Goal: Task Accomplishment & Management: Manage account settings

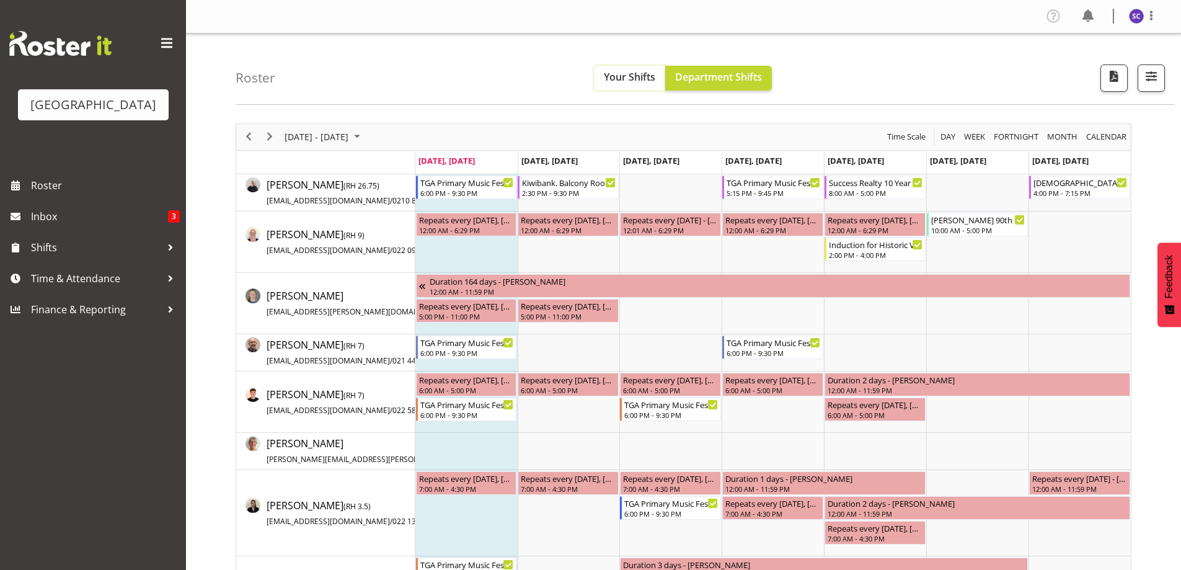
click at [614, 74] on span "Your Shifts" at bounding box center [629, 77] width 51 height 14
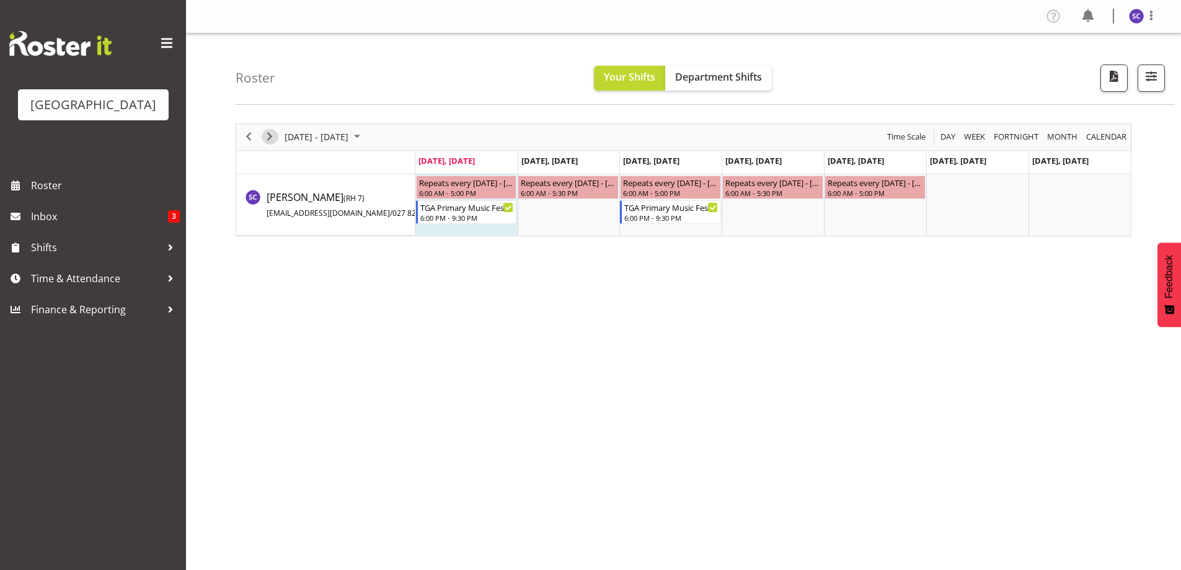
click at [273, 137] on span "Next" at bounding box center [269, 137] width 15 height 16
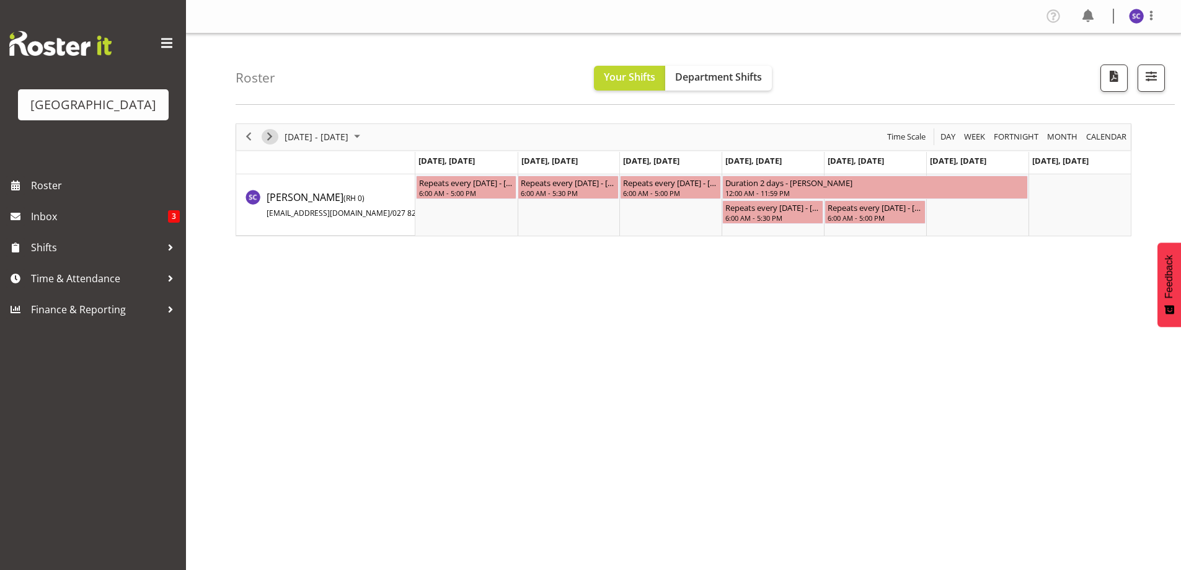
click at [272, 131] on span "Next" at bounding box center [269, 137] width 15 height 16
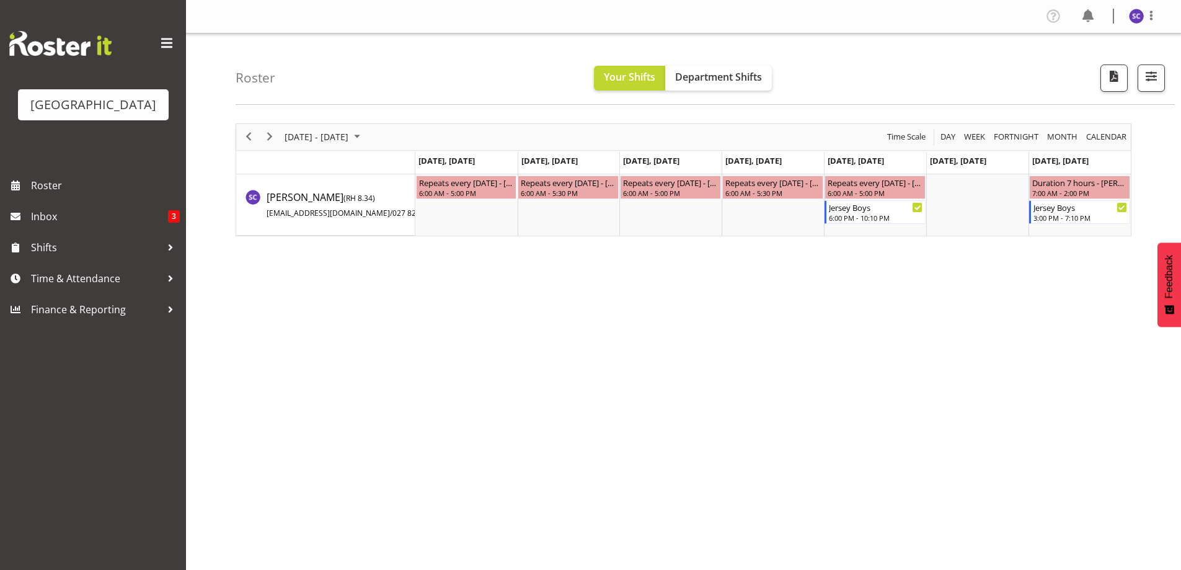
click at [279, 134] on div "next period" at bounding box center [269, 137] width 21 height 26
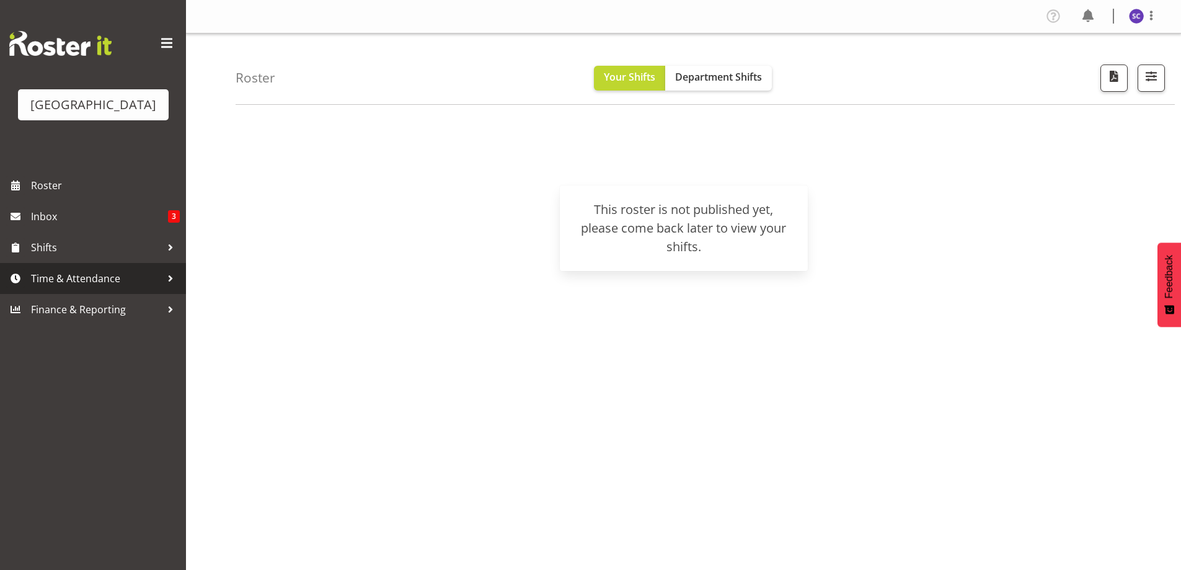
click at [111, 288] on span "Time & Attendance" at bounding box center [96, 278] width 130 height 19
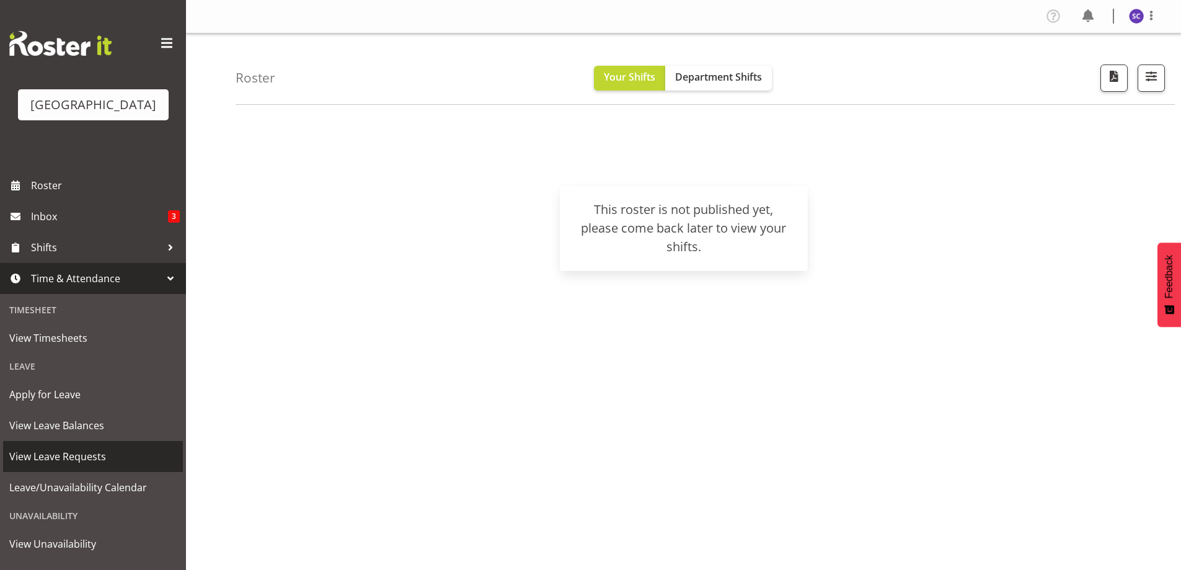
scroll to position [73, 0]
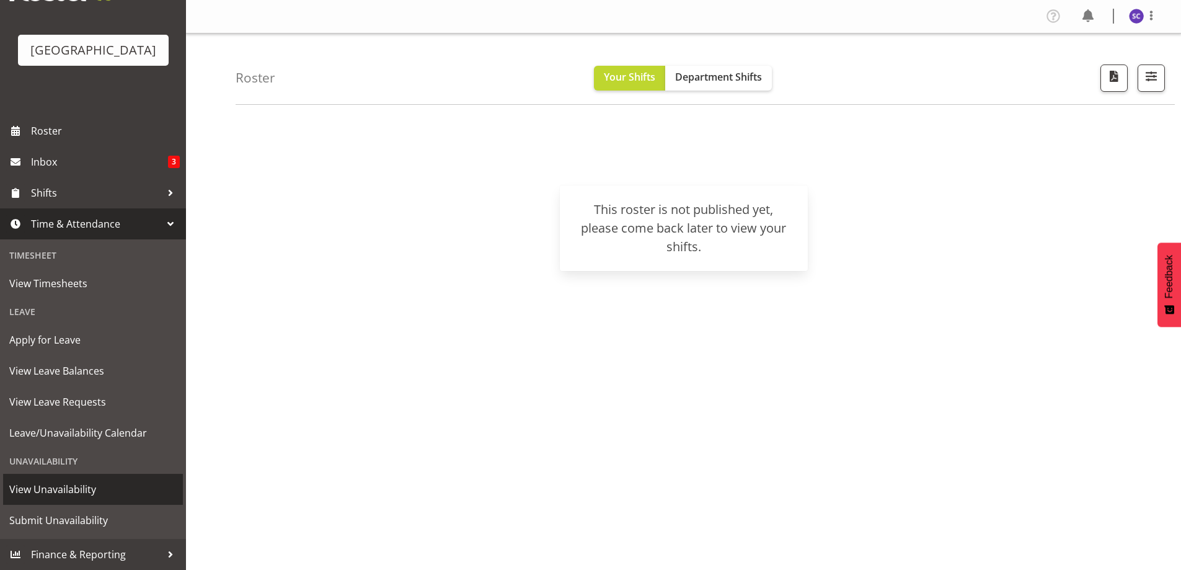
click at [73, 503] on link "View Unavailability" at bounding box center [93, 489] width 180 height 31
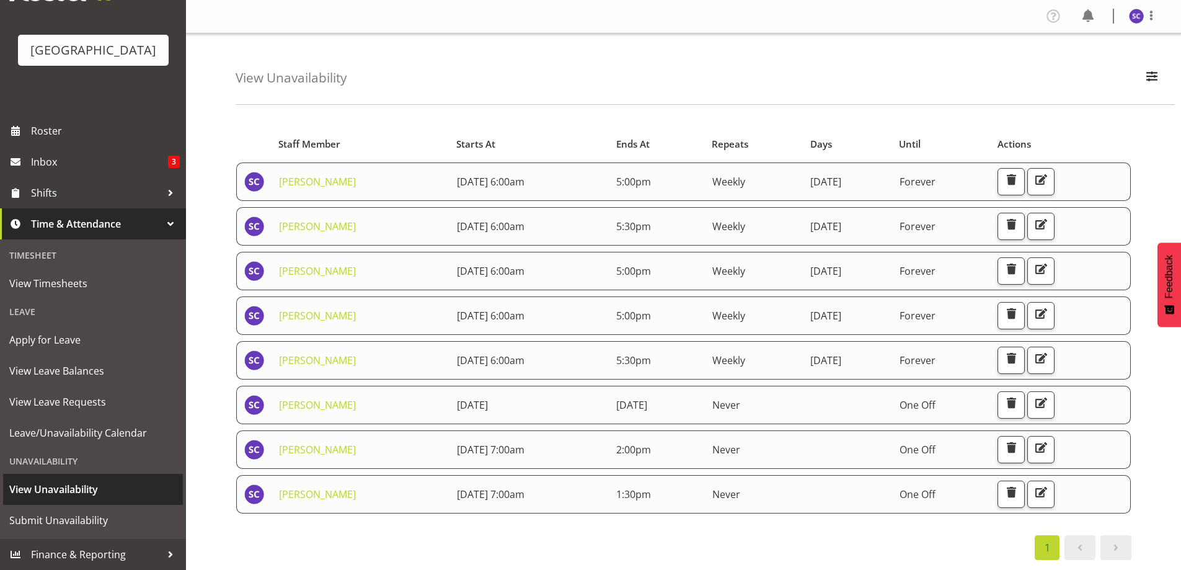
scroll to position [73, 0]
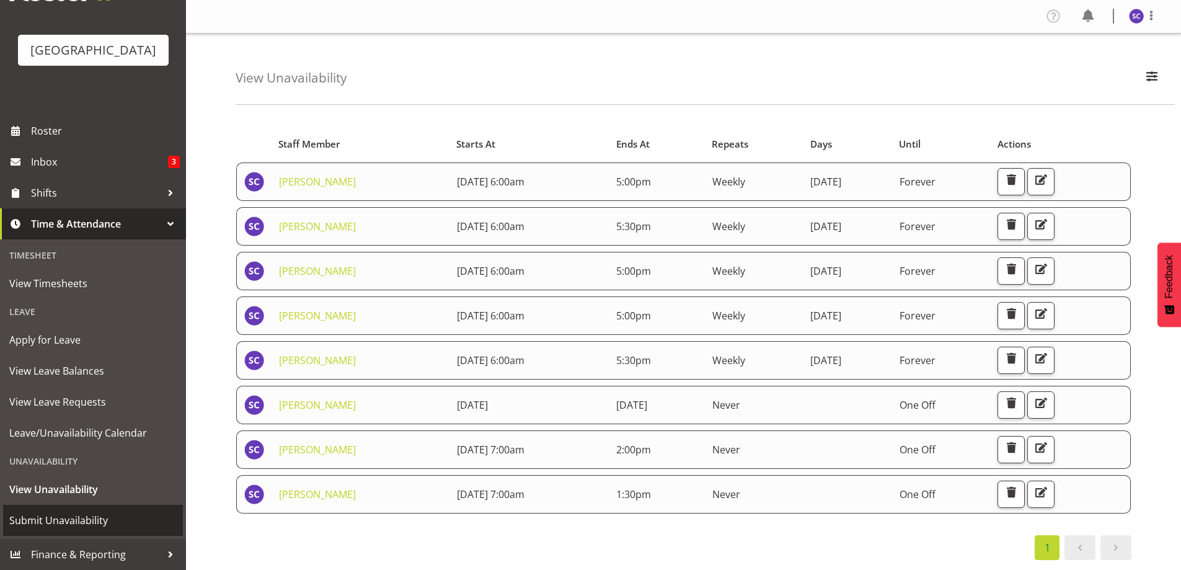
click at [71, 515] on span "Submit Unavailability" at bounding box center [92, 520] width 167 height 19
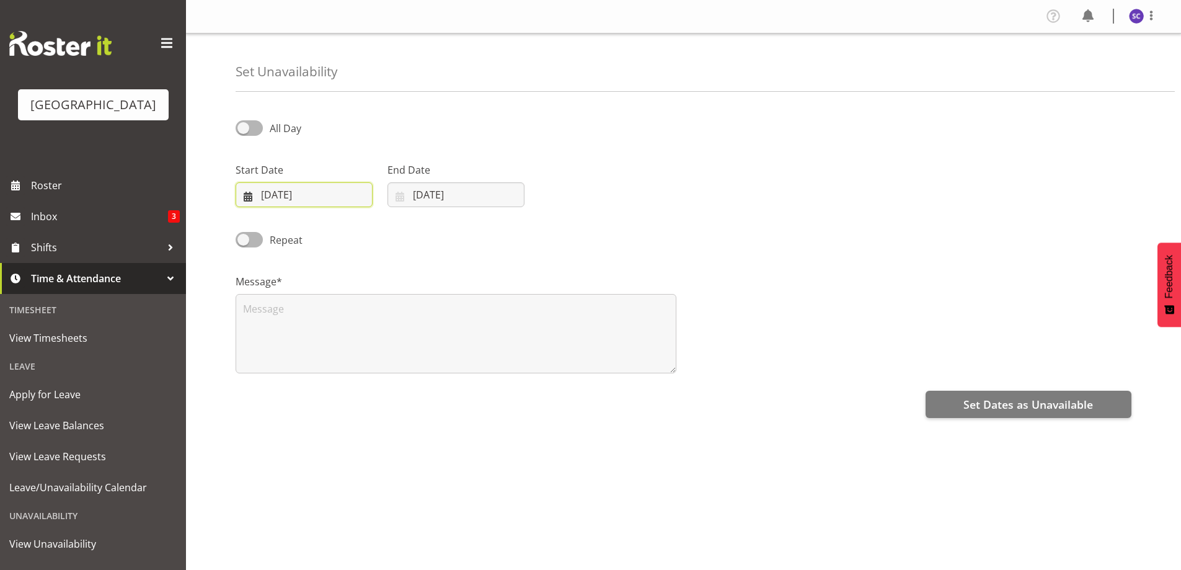
click at [269, 195] on input "25/08/2025" at bounding box center [304, 194] width 137 height 25
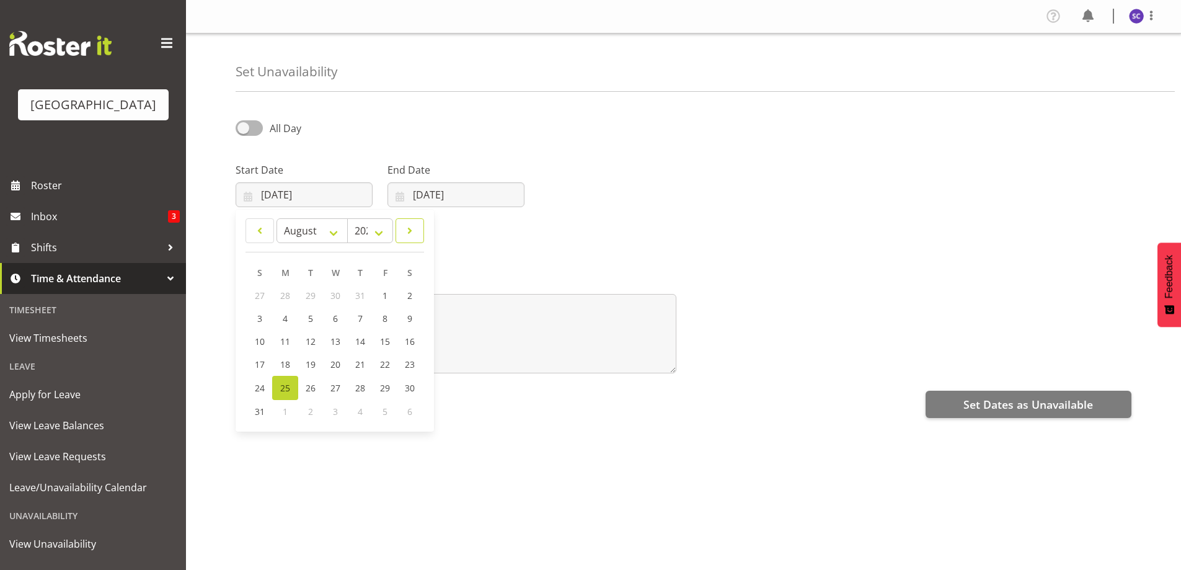
click at [409, 227] on span at bounding box center [410, 230] width 12 height 15
select select "8"
click at [407, 361] on span "27" at bounding box center [409, 364] width 10 height 12
type input "27/09/2025"
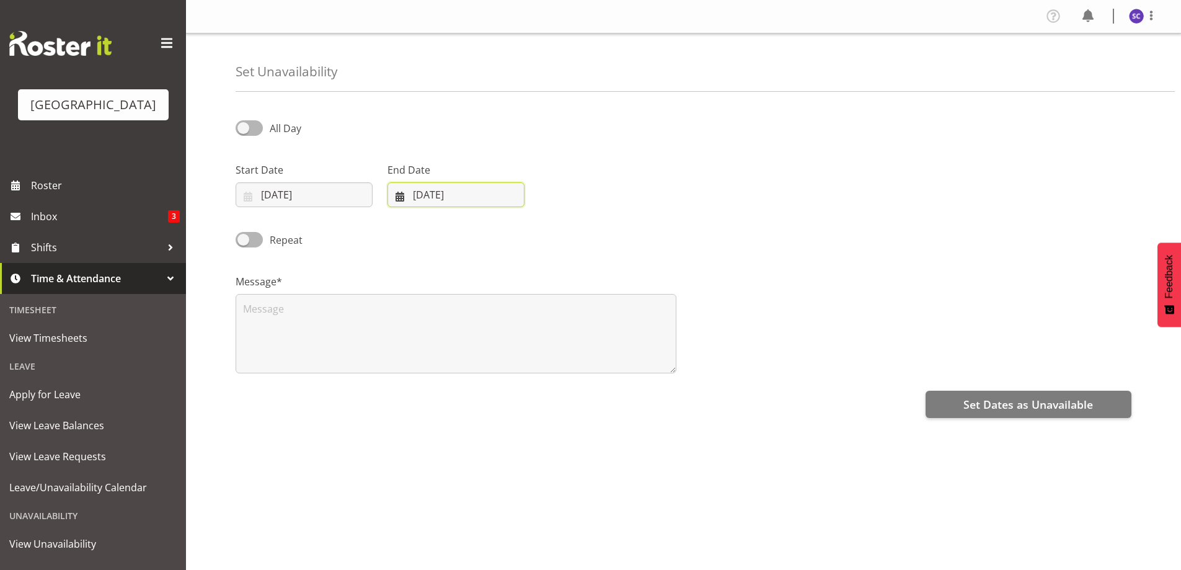
click at [436, 191] on input "25/08/2025" at bounding box center [456, 194] width 137 height 25
click at [259, 128] on span at bounding box center [249, 128] width 27 height 16
click at [244, 128] on input "All Day" at bounding box center [240, 128] width 8 height 8
checkbox input "true"
click at [475, 190] on input "25/08/2025" at bounding box center [456, 194] width 137 height 25
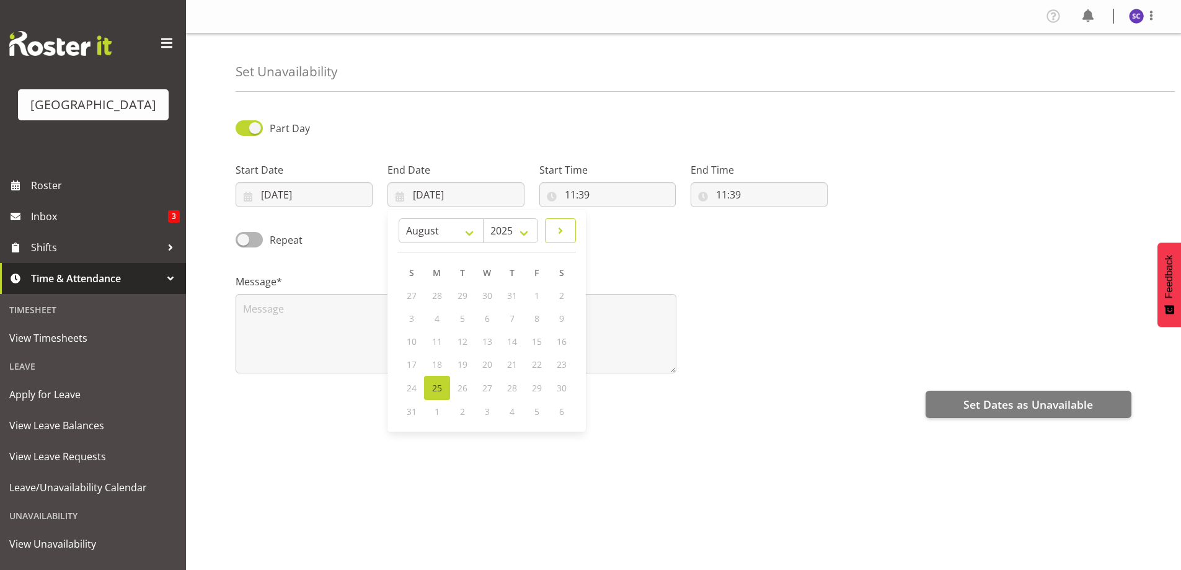
click at [549, 230] on link at bounding box center [560, 230] width 31 height 25
select select "8"
click at [559, 353] on link "27" at bounding box center [561, 364] width 25 height 23
type input "27/09/2025"
click at [565, 198] on input "11:39" at bounding box center [607, 194] width 137 height 25
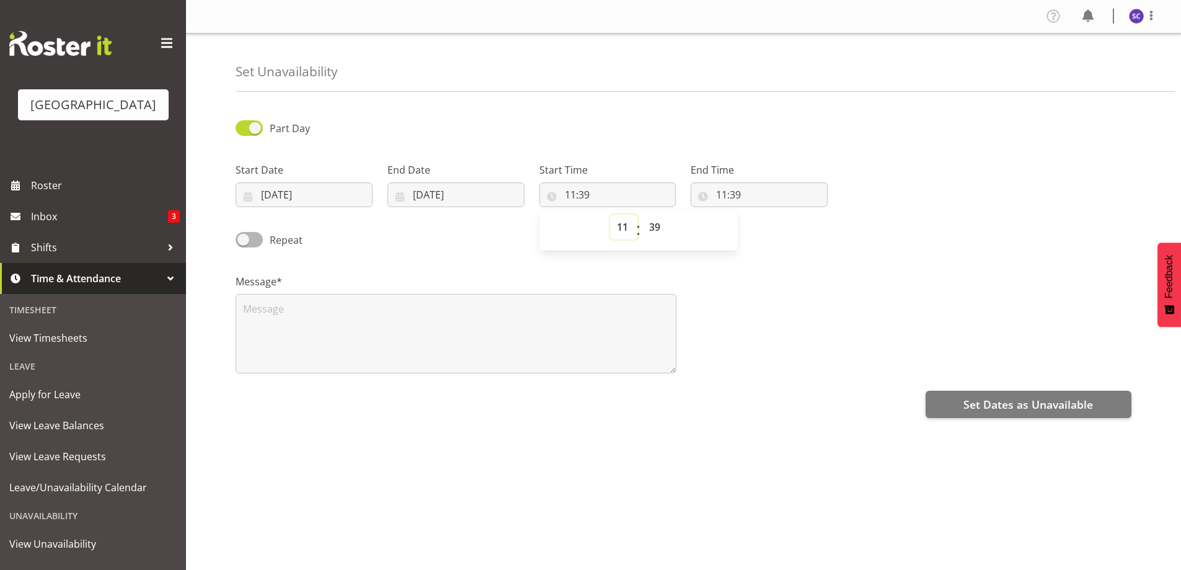
click at [626, 223] on select "00 01 02 03 04 05 06 07 08 09 10 11 12 13 14 15 16 17 18 19 20 21 22 23" at bounding box center [624, 227] width 28 height 25
select select "7"
click at [610, 215] on select "00 01 02 03 04 05 06 07 08 09 10 11 12 13 14 15 16 17 18 19 20 21 22 23" at bounding box center [624, 227] width 28 height 25
type input "07:39"
click at [655, 229] on select "00 01 02 03 04 05 06 07 08 09 10 11 12 13 14 15 16 17 18 19 20 21 22 23 24 25 2…" at bounding box center [656, 227] width 28 height 25
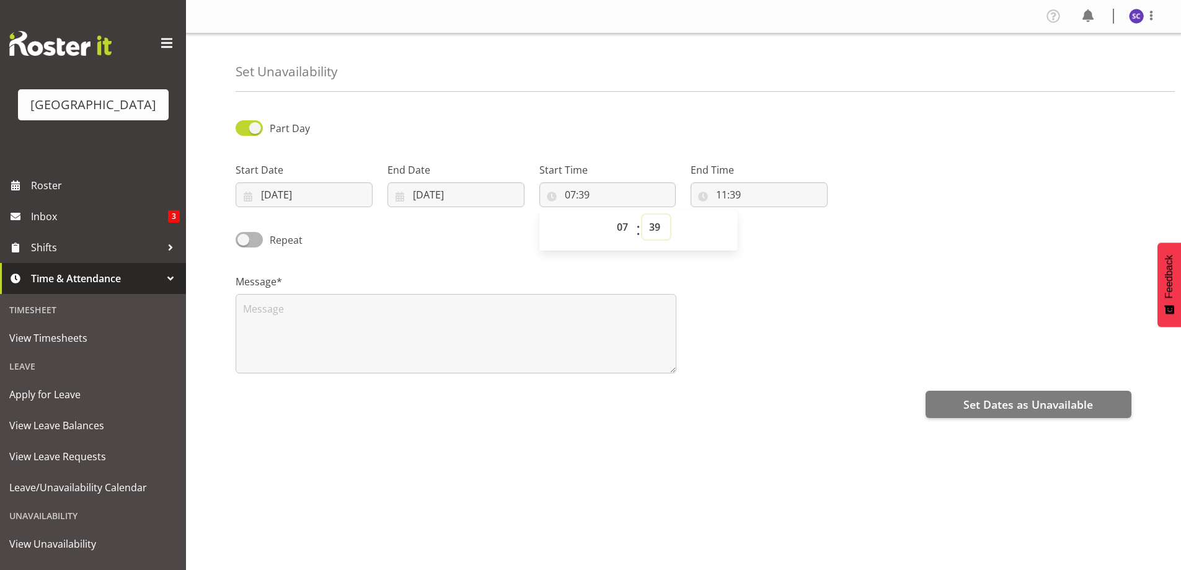
select select "0"
click at [642, 215] on select "00 01 02 03 04 05 06 07 08 09 10 11 12 13 14 15 16 17 18 19 20 21 22 23 24 25 2…" at bounding box center [656, 227] width 28 height 25
type input "07:00"
click at [722, 191] on input "11:39" at bounding box center [759, 194] width 137 height 25
click at [774, 227] on select "00 01 02 03 04 05 06 07 08 09 10 11 12 13 14 15 16 17 18 19 20 21 22 23" at bounding box center [775, 227] width 28 height 25
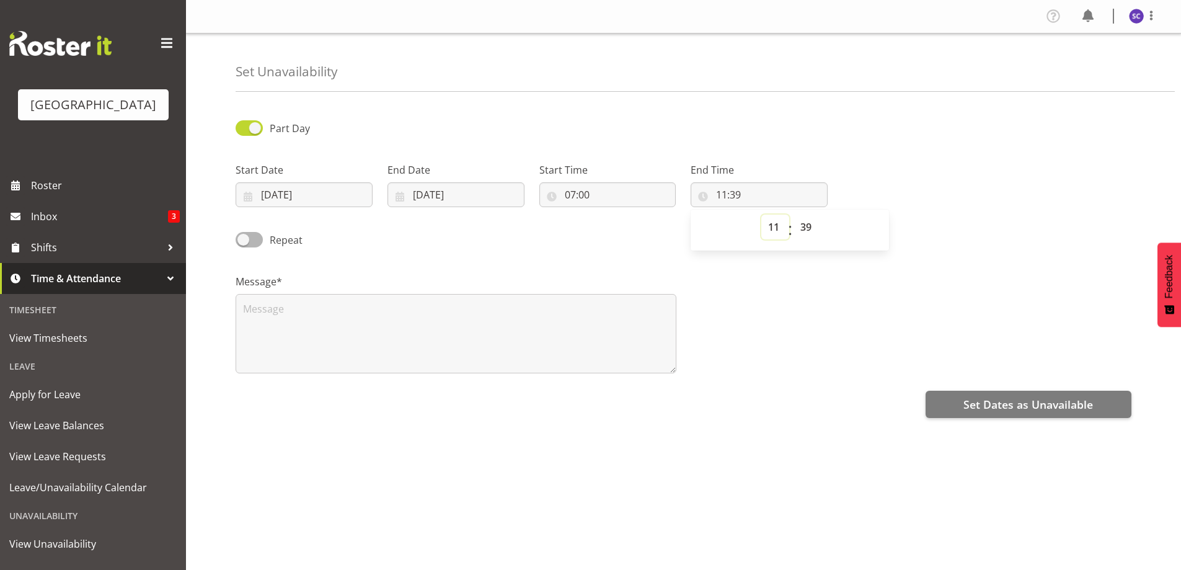
select select "2"
click at [761, 215] on select "00 01 02 03 04 05 06 07 08 09 10 11 12 13 14 15 16 17 18 19 20 21 22 23" at bounding box center [775, 227] width 28 height 25
type input "02:39"
click at [805, 221] on select "00 01 02 03 04 05 06 07 08 09 10 11 12 13 14 15 16 17 18 19 20 21 22 23 24 25 2…" at bounding box center [808, 227] width 28 height 25
click at [771, 219] on select "00 01 02 03 04 05 06 07 08 09 10 11 12 13 14 15 16 17 18 19 20 21 22 23" at bounding box center [775, 227] width 28 height 25
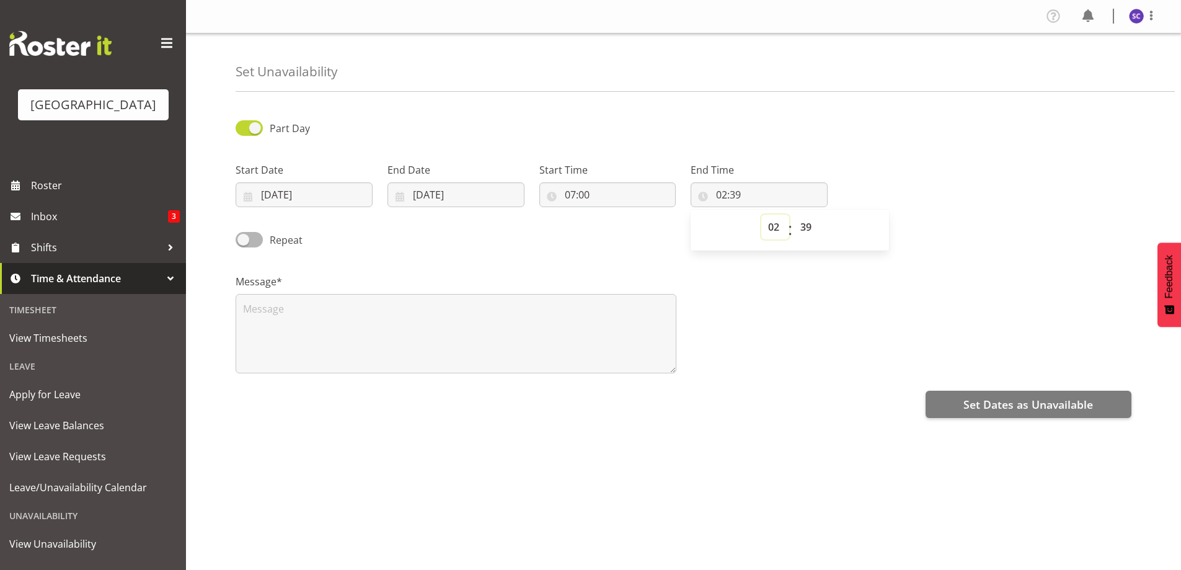
select select "14"
click at [761, 215] on select "00 01 02 03 04 05 06 07 08 09 10 11 12 13 14 15 16 17 18 19 20 21 22 23" at bounding box center [775, 227] width 28 height 25
type input "14:39"
click at [807, 226] on select "00 01 02 03 04 05 06 07 08 09 10 11 12 13 14 15 16 17 18 19 20 21 22 23 24 25 2…" at bounding box center [808, 227] width 28 height 25
select select "0"
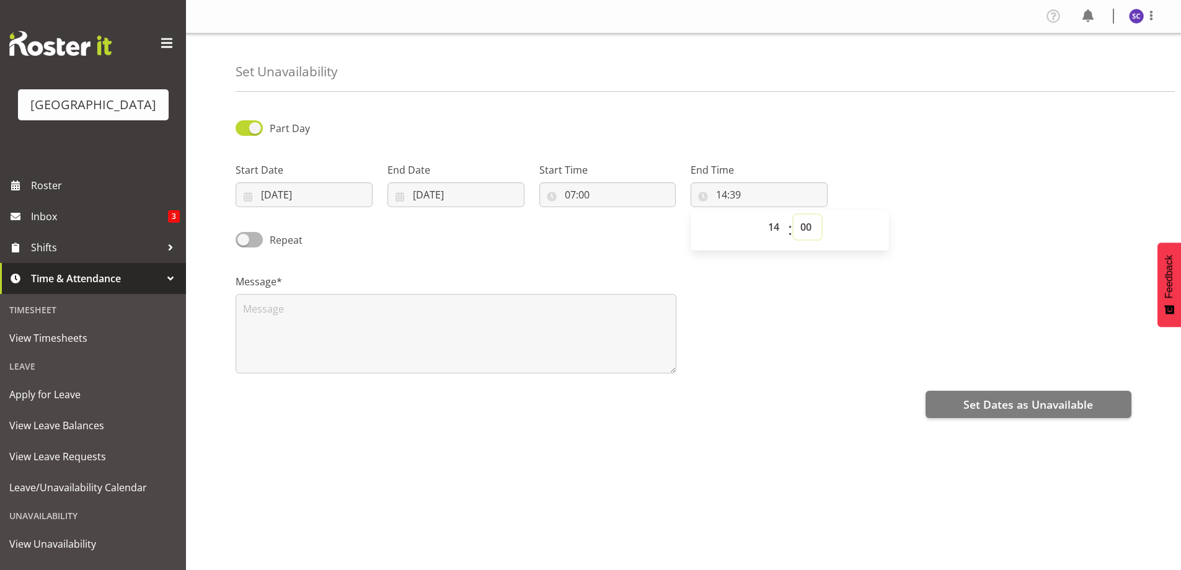
click at [794, 215] on select "00 01 02 03 04 05 06 07 08 09 10 11 12 13 14 15 16 17 18 19 20 21 22 23 24 25 2…" at bounding box center [808, 227] width 28 height 25
type input "14:00"
click at [546, 307] on textarea at bounding box center [456, 333] width 441 height 79
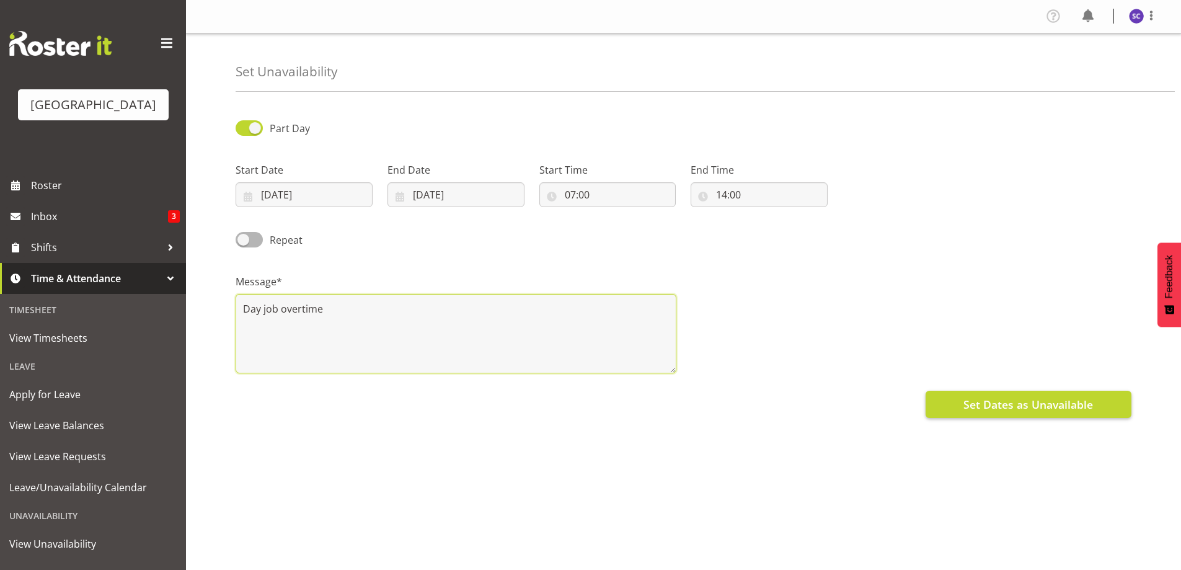
type textarea "Day job overtime"
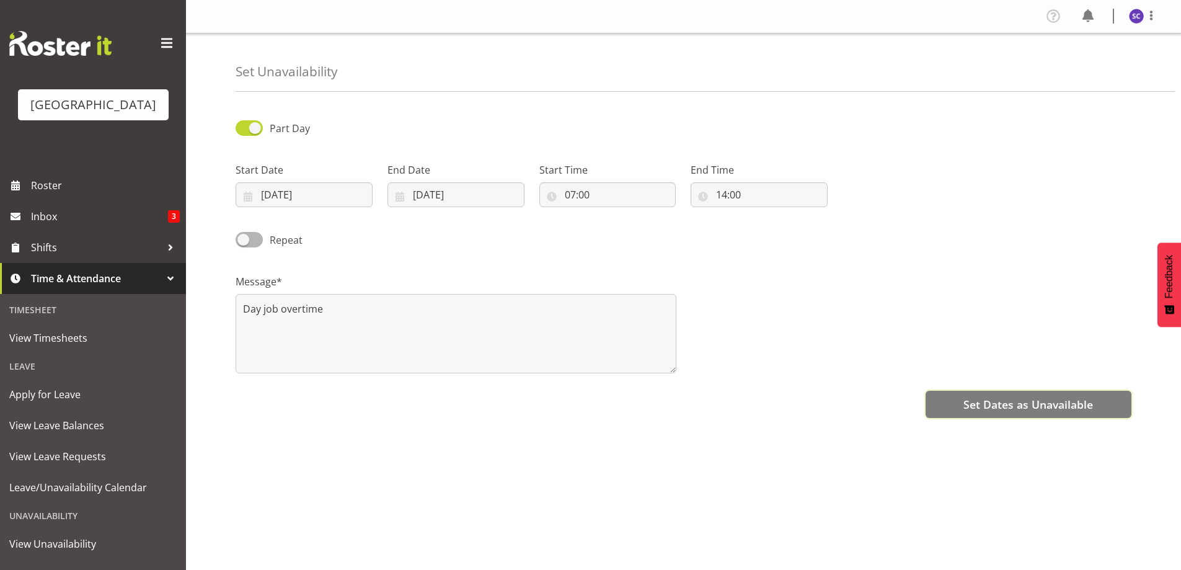
drag, startPoint x: 1025, startPoint y: 404, endPoint x: 1019, endPoint y: 407, distance: 7.5
click at [1025, 404] on span "Set Dates as Unavailable" at bounding box center [1028, 404] width 130 height 16
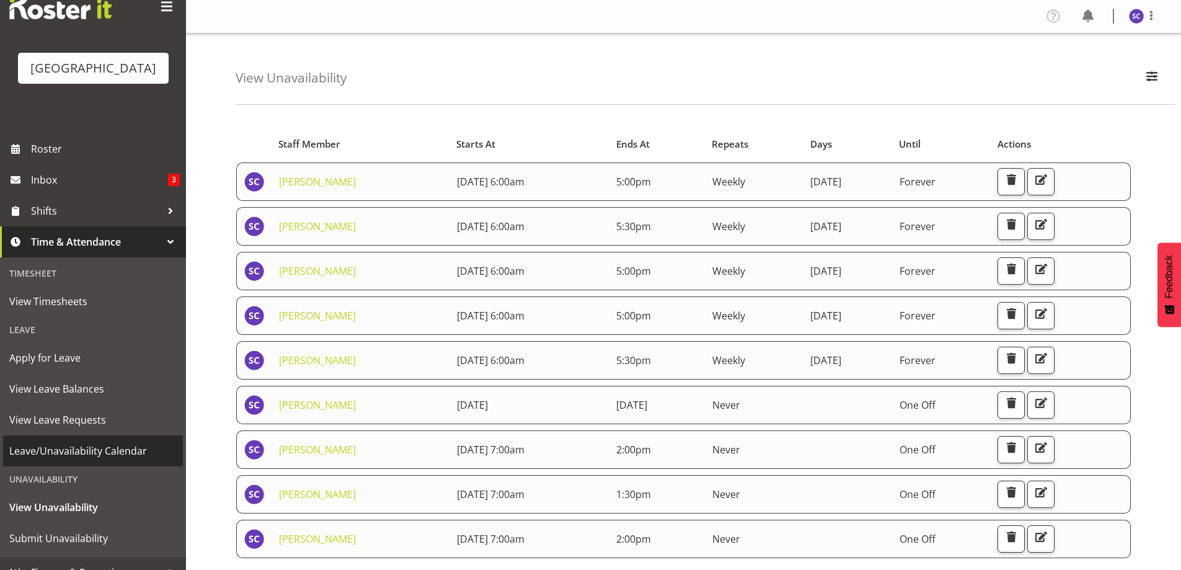
scroll to position [73, 0]
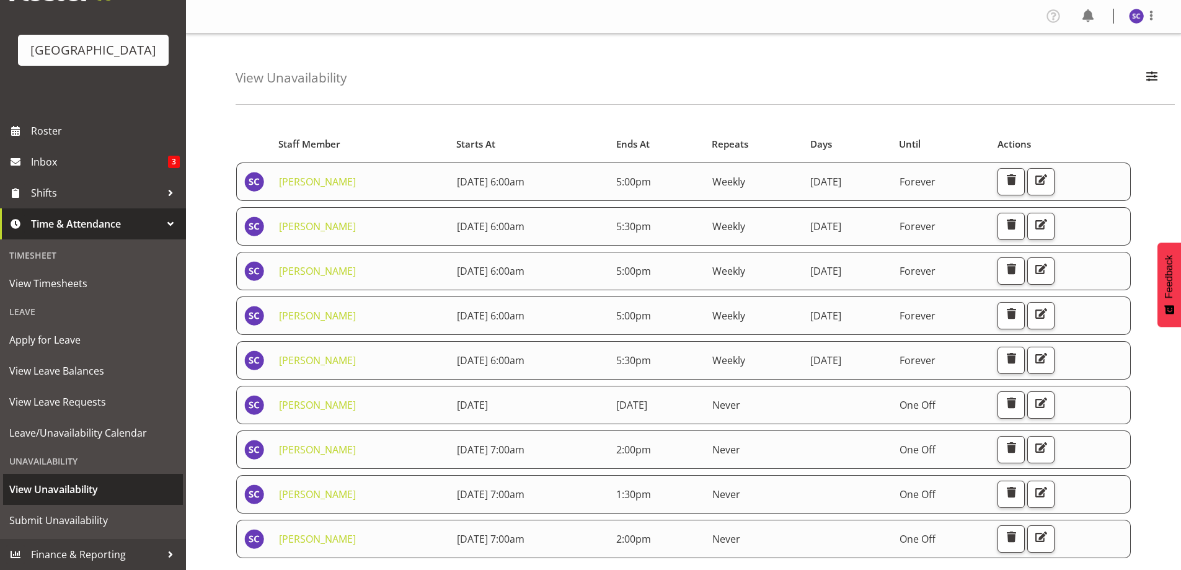
click at [71, 484] on span "View Unavailability" at bounding box center [92, 489] width 167 height 19
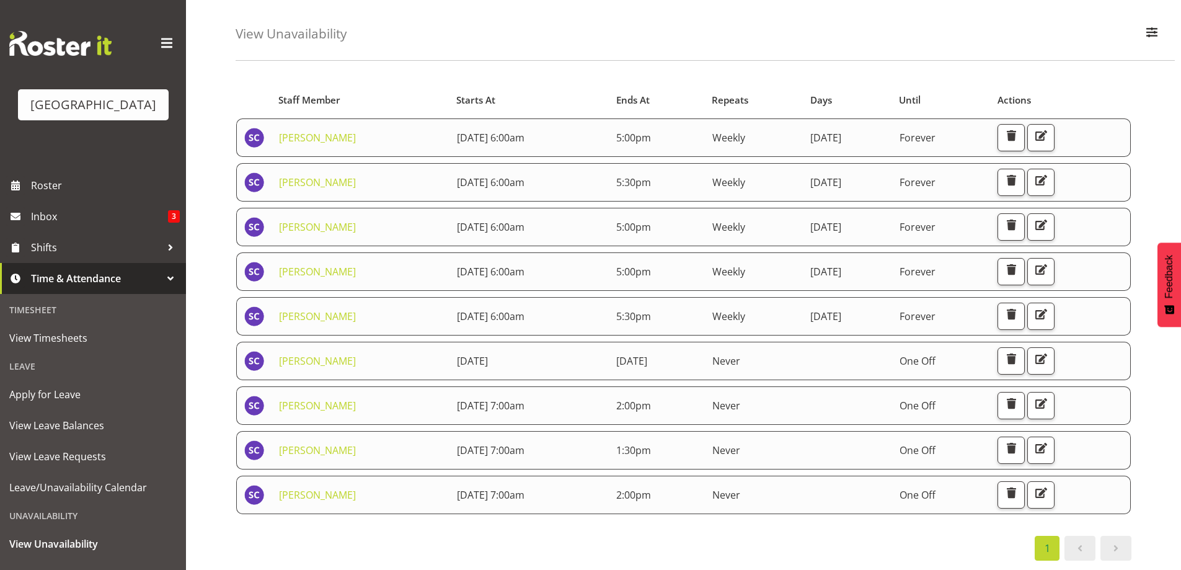
scroll to position [53, 0]
click at [1113, 543] on span at bounding box center [1116, 548] width 15 height 15
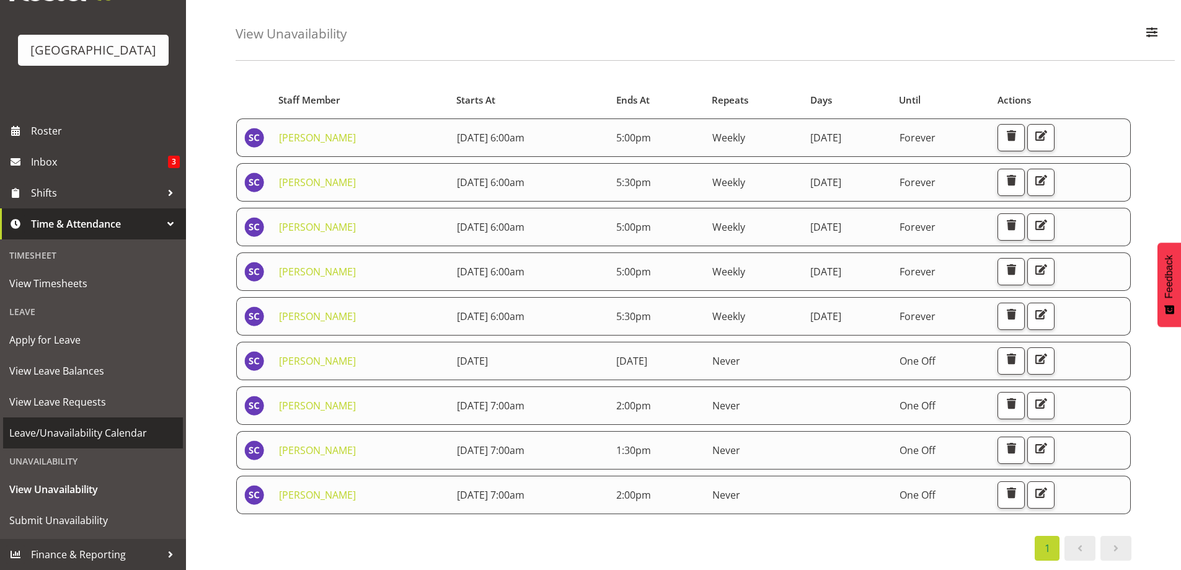
scroll to position [73, 0]
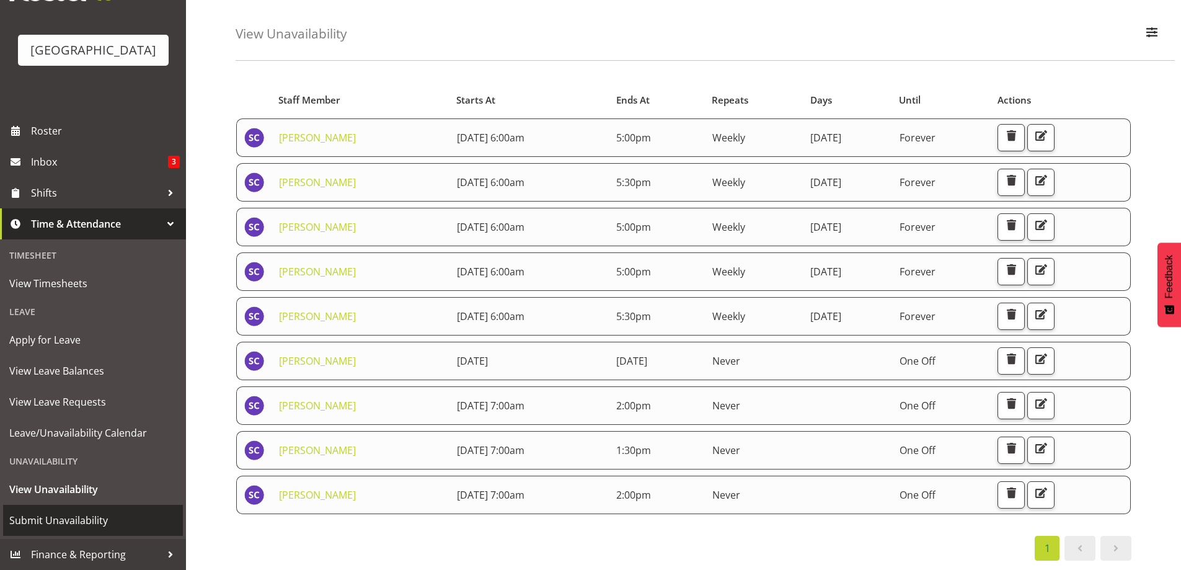
click at [66, 508] on link "Submit Unavailability" at bounding box center [93, 520] width 180 height 31
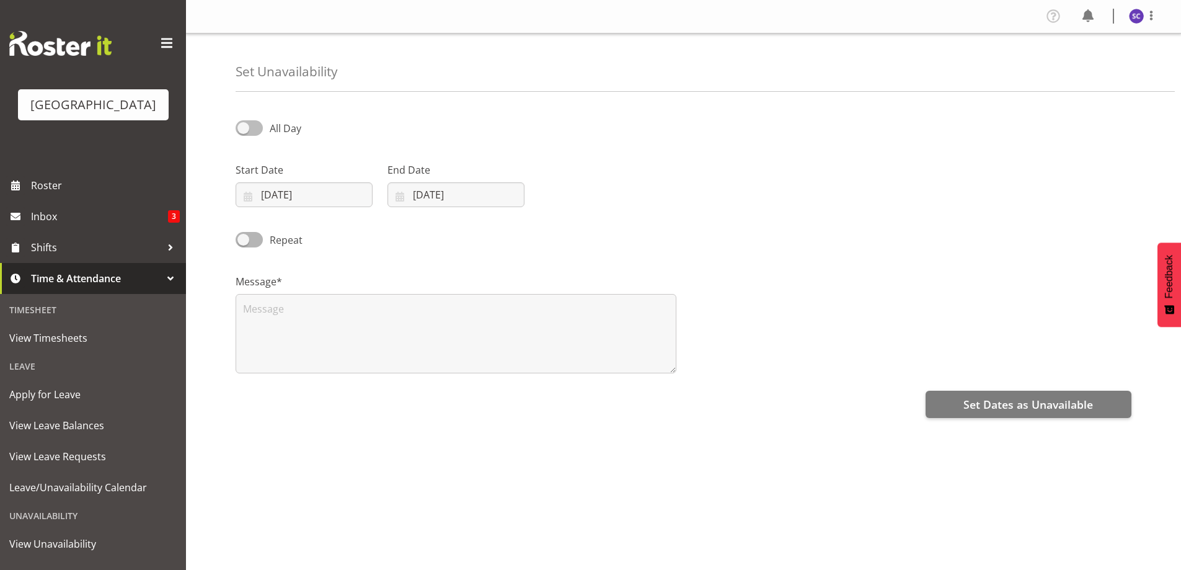
click at [255, 125] on span at bounding box center [249, 128] width 27 height 16
click at [244, 125] on input "All Day" at bounding box center [240, 128] width 8 height 8
checkbox input "true"
click at [272, 191] on input "25/08/2025" at bounding box center [304, 194] width 137 height 25
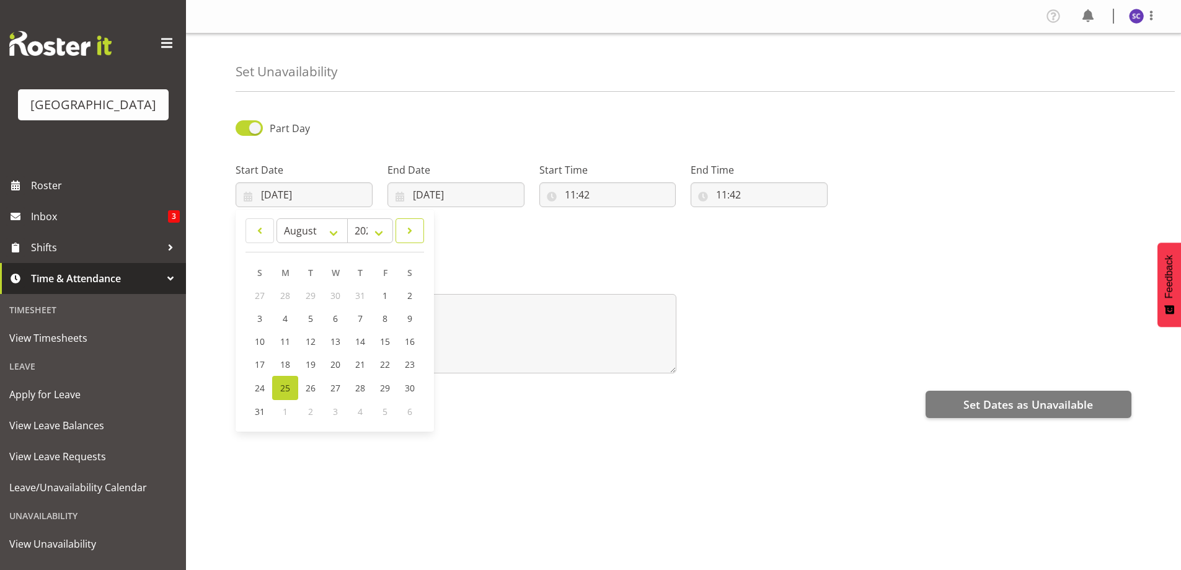
click at [406, 233] on span at bounding box center [410, 230] width 12 height 15
select select "8"
click at [260, 388] on span "28" at bounding box center [260, 387] width 10 height 12
type input "28/09/2025"
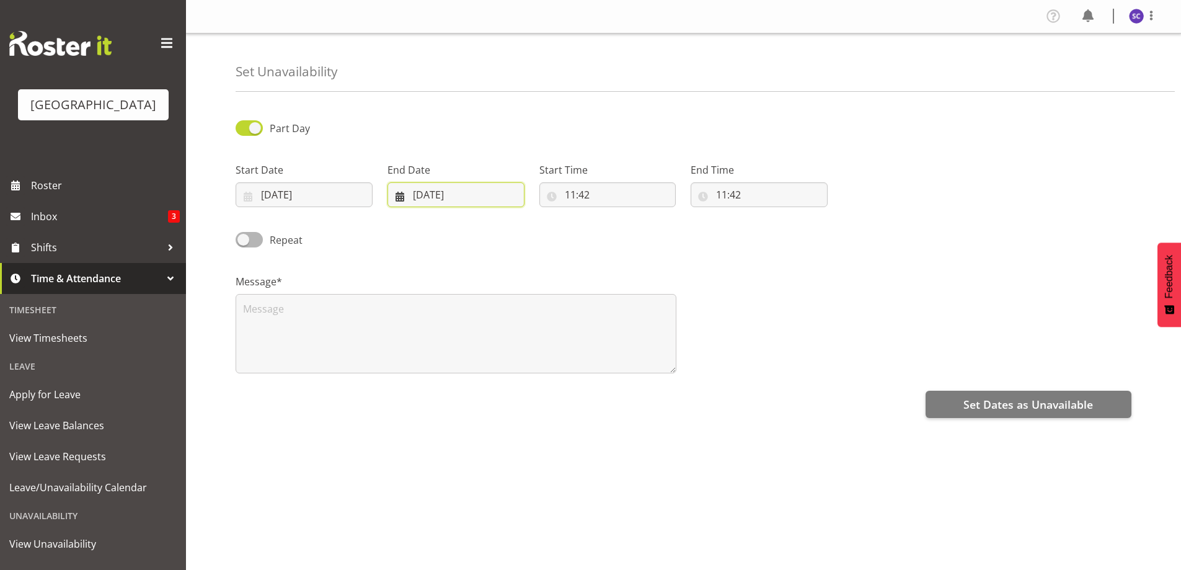
click at [414, 195] on input "25/08/2025" at bounding box center [456, 194] width 137 height 25
click at [557, 229] on span at bounding box center [560, 230] width 15 height 15
select select "8"
click at [414, 381] on link "28" at bounding box center [412, 387] width 25 height 23
type input "28/09/2025"
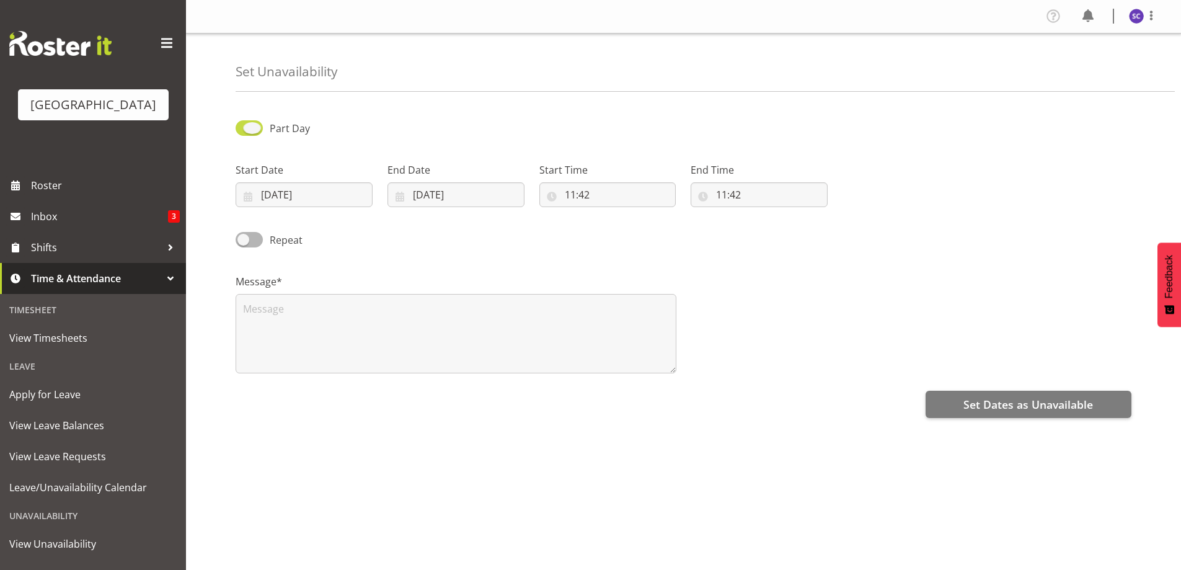
click at [245, 126] on span at bounding box center [249, 128] width 27 height 16
click at [244, 126] on input "Part Day" at bounding box center [240, 128] width 8 height 8
checkbox input "false"
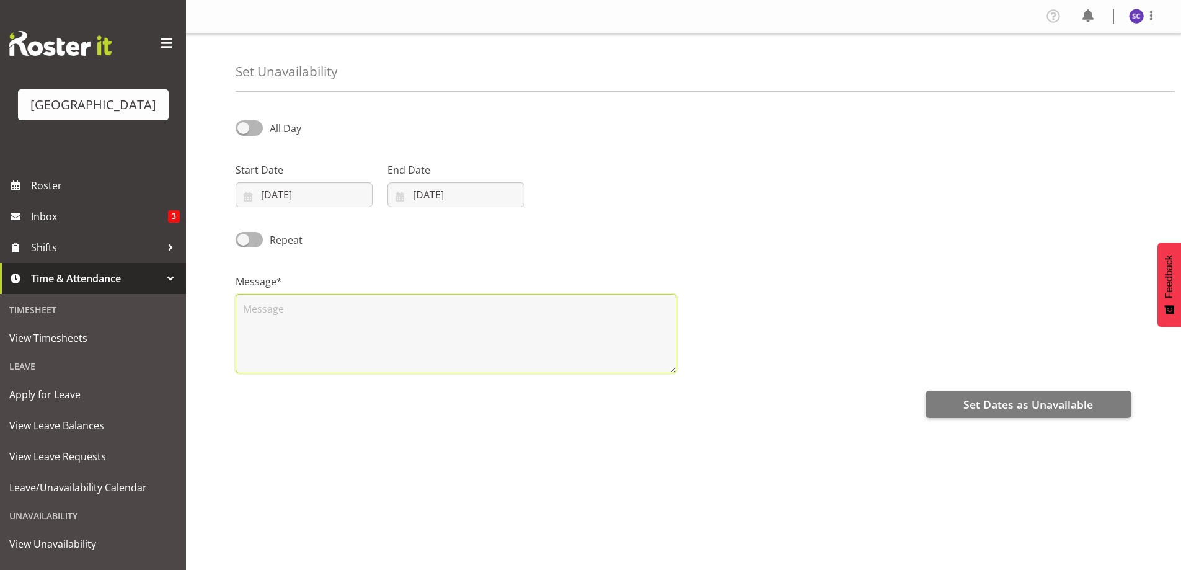
click at [275, 305] on textarea at bounding box center [456, 333] width 441 height 79
type textarea "Day job- overtime"
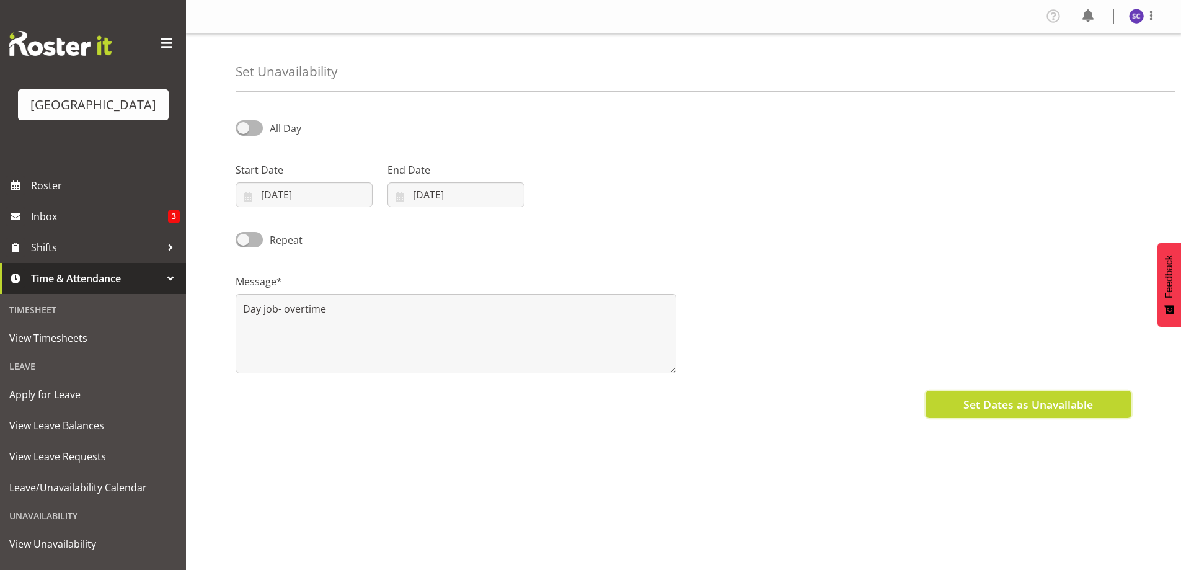
click at [995, 397] on span "Set Dates as Unavailable" at bounding box center [1028, 404] width 130 height 16
